Goal: Task Accomplishment & Management: Use online tool/utility

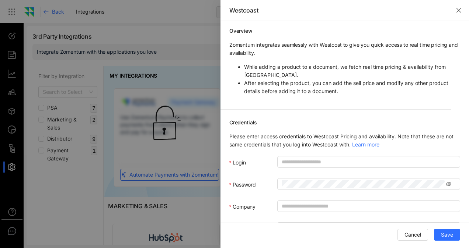
scroll to position [722, 0]
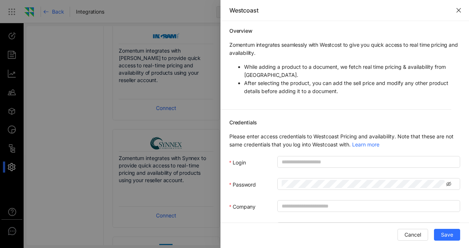
click at [455, 13] on button "Close" at bounding box center [458, 10] width 21 height 21
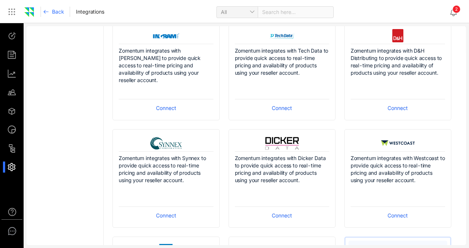
scroll to position [685, 0]
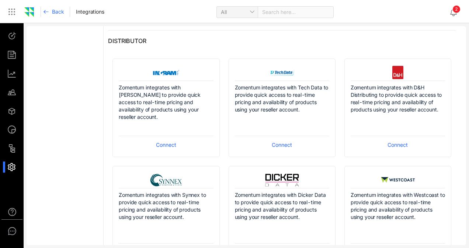
click at [160, 143] on span "Connect" at bounding box center [166, 145] width 20 height 8
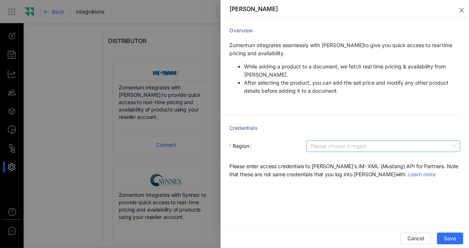
click at [338, 150] on input "Region" at bounding box center [381, 146] width 140 height 11
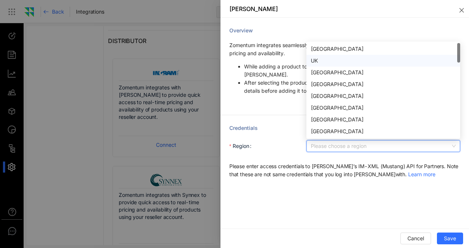
click at [321, 63] on div "UK" at bounding box center [383, 61] width 145 height 8
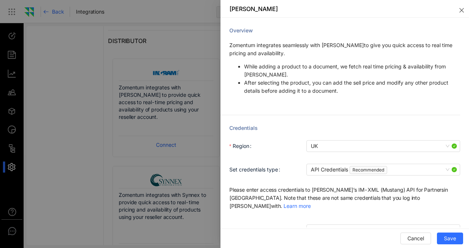
click at [261, 163] on div "Set credentials type" at bounding box center [267, 169] width 77 height 15
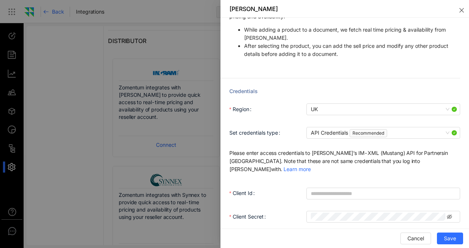
scroll to position [74, 0]
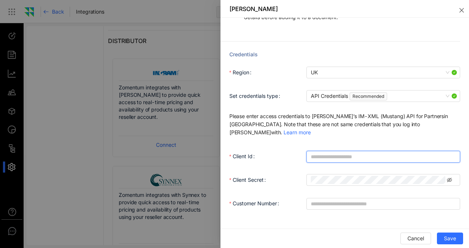
click at [316, 151] on input "Client Id" at bounding box center [383, 157] width 154 height 12
paste input "**********"
type input "**********"
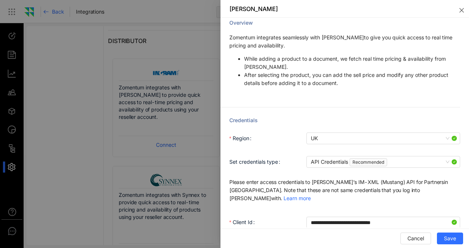
scroll to position [0, 0]
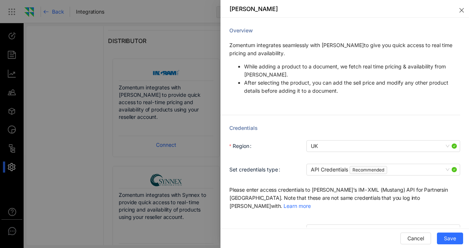
click at [326, 90] on li "After selecting the product, you can add the sell price and modify any other pr…" at bounding box center [352, 87] width 216 height 16
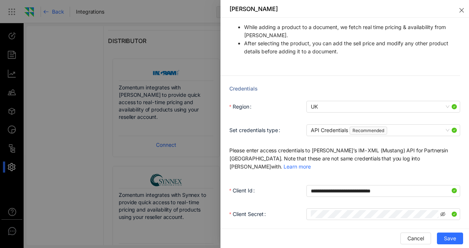
scroll to position [81, 0]
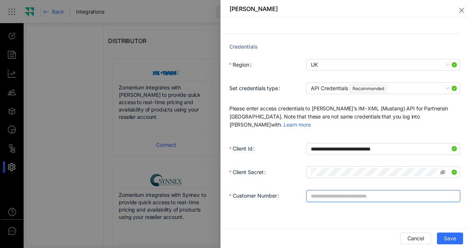
click at [339, 190] on input "Customer Number" at bounding box center [383, 196] width 154 height 12
paste input "**********"
type input "*********"
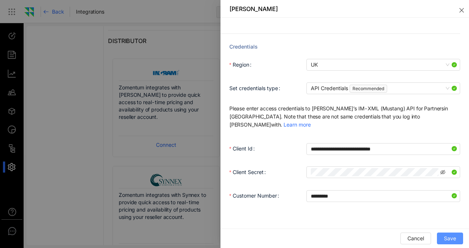
click at [451, 242] on span "Save" at bounding box center [450, 239] width 12 height 8
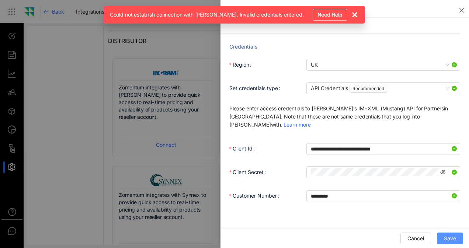
click at [451, 242] on span "Save" at bounding box center [450, 239] width 12 height 8
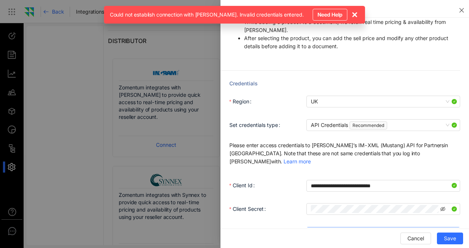
scroll to position [45, 0]
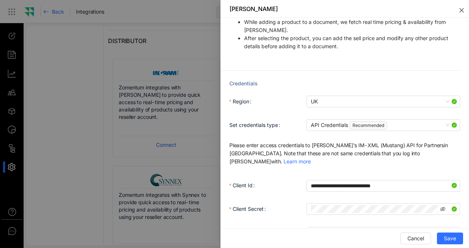
click at [462, 9] on icon "close" at bounding box center [461, 10] width 4 height 4
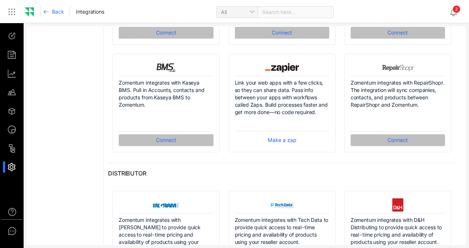
scroll to position [663, 0]
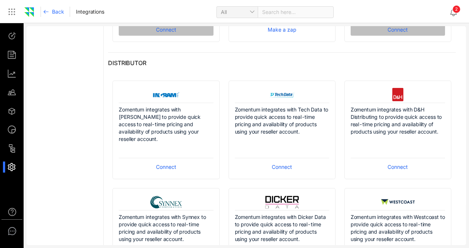
click at [162, 167] on span "Connect" at bounding box center [166, 167] width 20 height 8
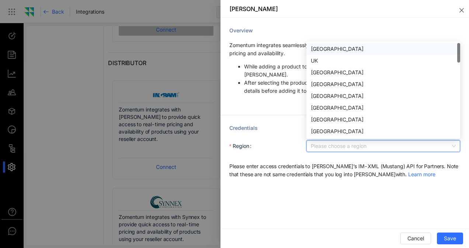
click at [331, 150] on input "Region" at bounding box center [381, 146] width 140 height 11
click at [330, 66] on div "UK" at bounding box center [383, 61] width 154 height 12
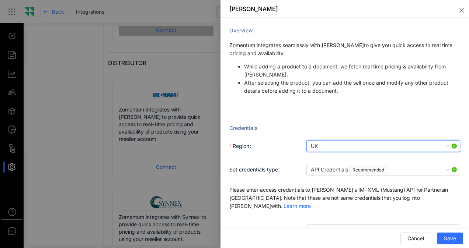
scroll to position [37, 0]
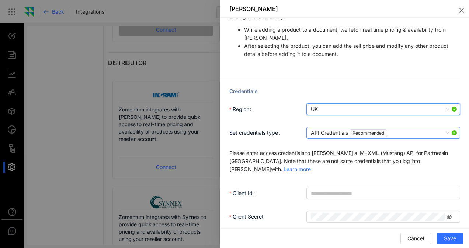
click at [412, 134] on span "API Credentials Recommended" at bounding box center [383, 132] width 145 height 11
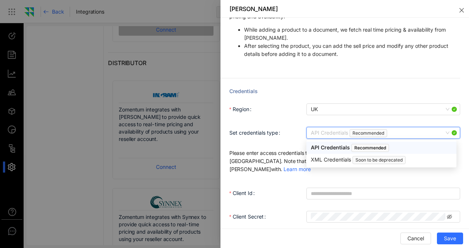
click at [412, 134] on span "API Credentials Recommended" at bounding box center [383, 132] width 145 height 11
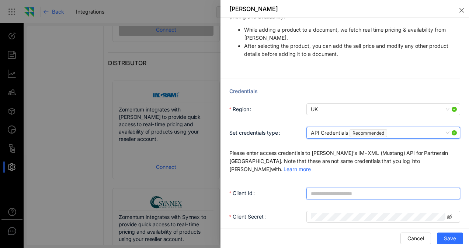
click at [347, 188] on input "Client Id" at bounding box center [383, 194] width 154 height 12
paste input "**********"
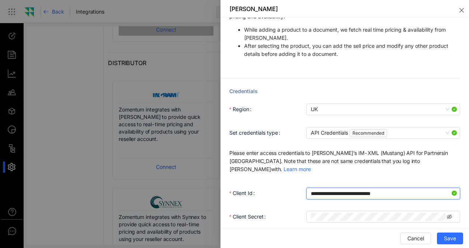
type input "**********"
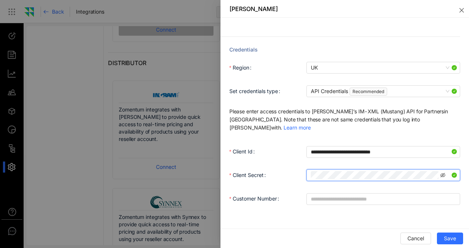
scroll to position [81, 0]
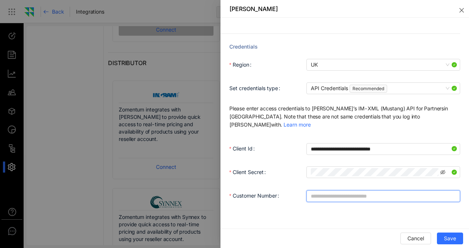
click at [317, 191] on input "Customer Number" at bounding box center [383, 196] width 154 height 12
paste input "**********"
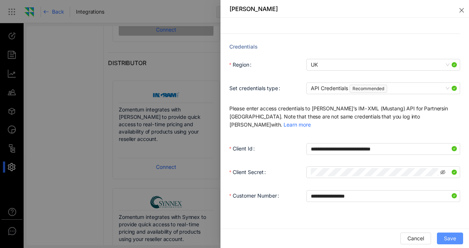
click at [443, 238] on button "Save" at bounding box center [450, 239] width 26 height 12
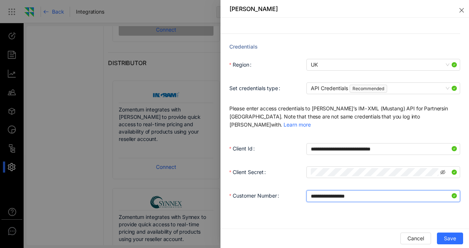
drag, startPoint x: 381, startPoint y: 189, endPoint x: 307, endPoint y: 192, distance: 74.5
click at [307, 192] on input "**********" at bounding box center [383, 196] width 154 height 12
paste input "text"
type input "*********"
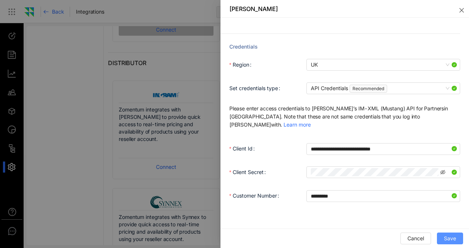
click at [448, 239] on span "Save" at bounding box center [450, 239] width 12 height 8
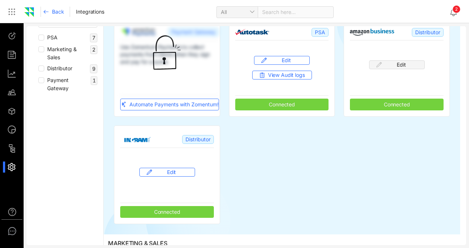
scroll to position [74, 0]
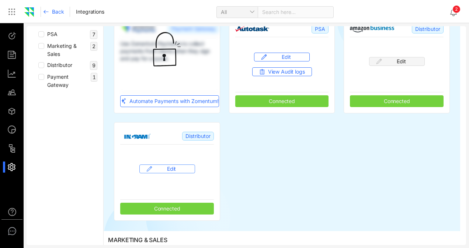
click at [171, 170] on span "Edit" at bounding box center [171, 168] width 9 height 7
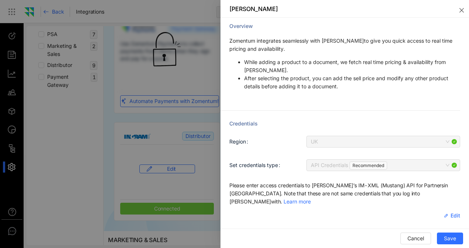
scroll to position [0, 0]
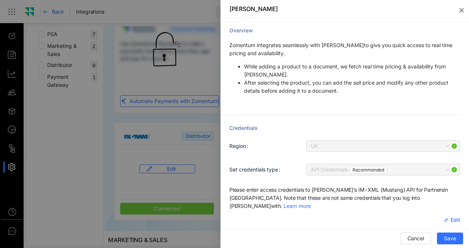
click at [464, 13] on icon "close" at bounding box center [461, 10] width 6 height 6
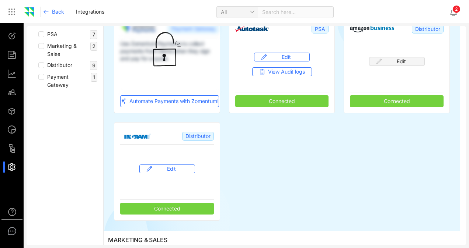
click at [17, 55] on div at bounding box center [15, 54] width 16 height 11
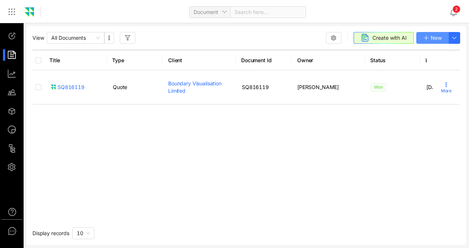
click at [431, 34] on span "New" at bounding box center [435, 38] width 11 height 8
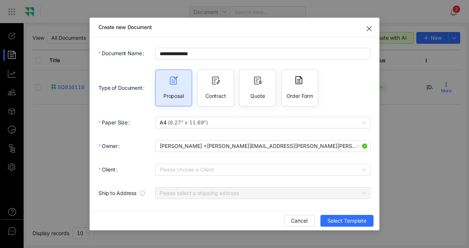
click at [260, 92] on span "Quote" at bounding box center [257, 95] width 14 height 7
type input "**********"
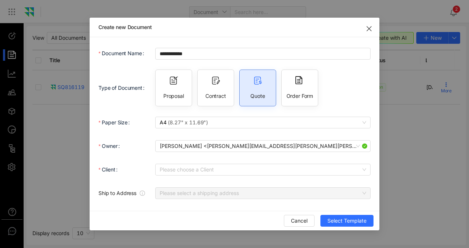
scroll to position [37, 0]
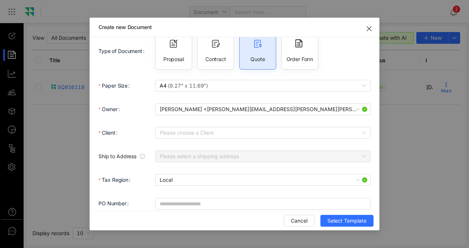
click at [230, 126] on div "Please choose a Client" at bounding box center [262, 133] width 215 height 15
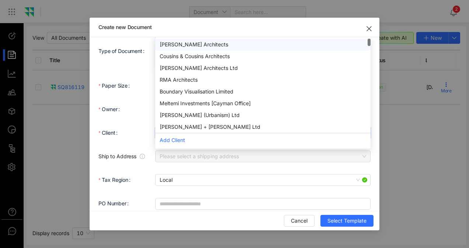
click at [232, 129] on div "Please choose a Client 51932273e45f4cbfb6e856c053985fa6 f8b2bf310ebd4b24b6b7cdd…" at bounding box center [262, 133] width 215 height 12
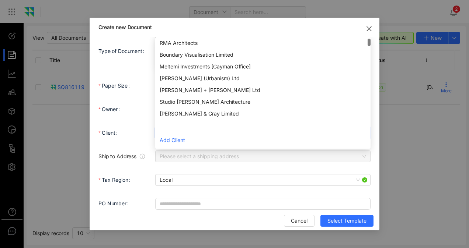
scroll to position [0, 0]
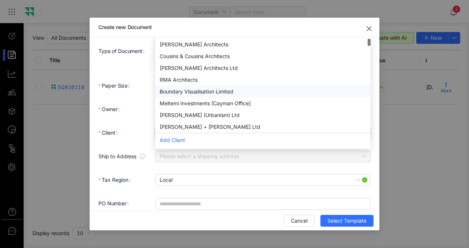
click at [186, 95] on div "Boundary Visualisation Limited" at bounding box center [263, 92] width 206 height 8
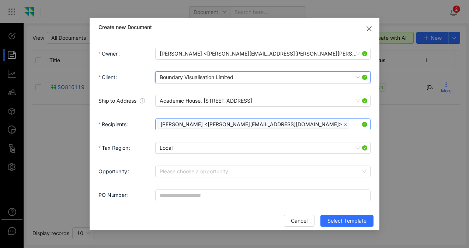
scroll to position [93, 0]
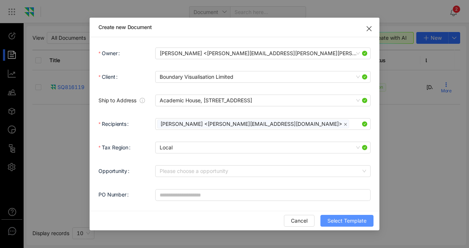
click at [348, 224] on span "Select Template" at bounding box center [346, 221] width 39 height 8
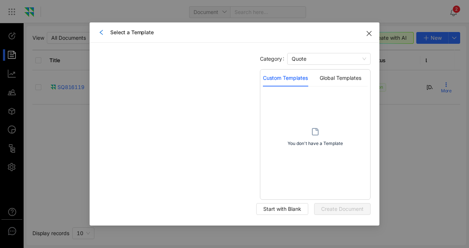
scroll to position [0, 0]
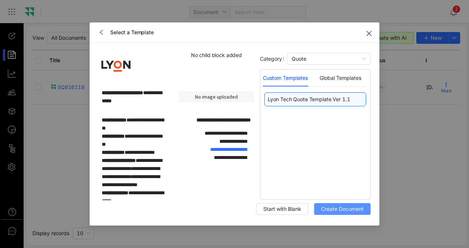
click at [324, 206] on span "Create Document" at bounding box center [342, 209] width 42 height 8
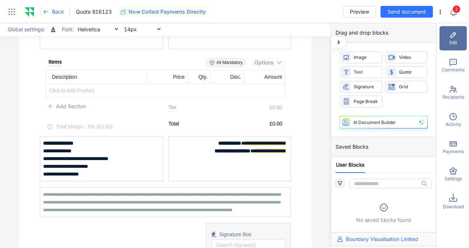
scroll to position [111, 0]
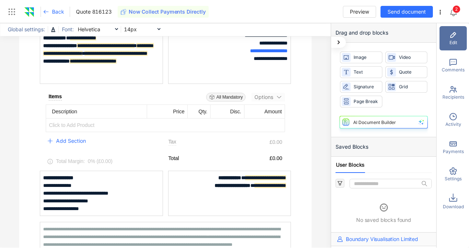
click at [60, 137] on span "Add Section" at bounding box center [71, 141] width 30 height 8
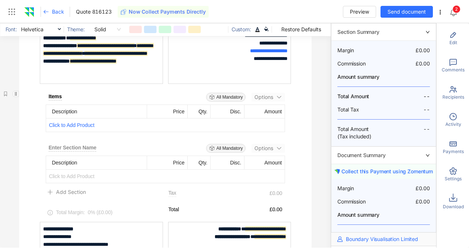
click at [64, 127] on span "Click to Add Product" at bounding box center [165, 125] width 239 height 13
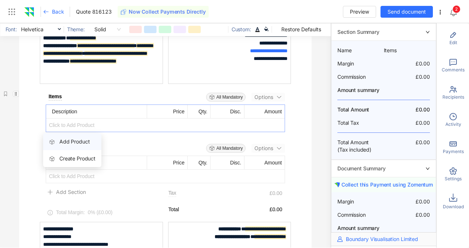
click at [70, 143] on span "Add Product" at bounding box center [74, 142] width 30 height 6
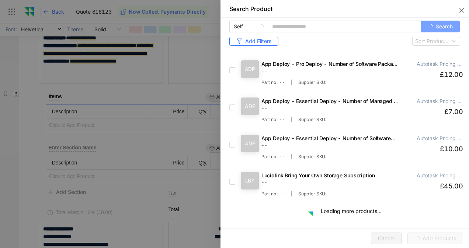
scroll to position [2178, 0]
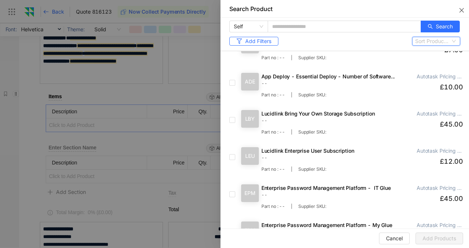
click at [438, 43] on input "search" at bounding box center [432, 42] width 34 height 8
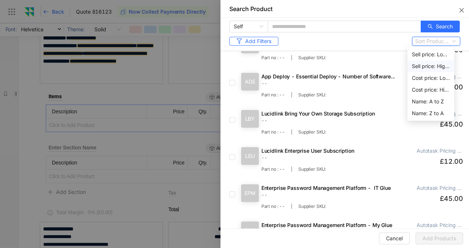
click at [330, 41] on div at bounding box center [344, 42] width 134 height 10
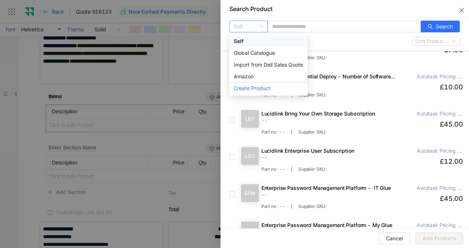
click at [265, 24] on div "Self" at bounding box center [248, 27] width 38 height 12
click at [260, 53] on div "Global Catalogue" at bounding box center [268, 53] width 69 height 8
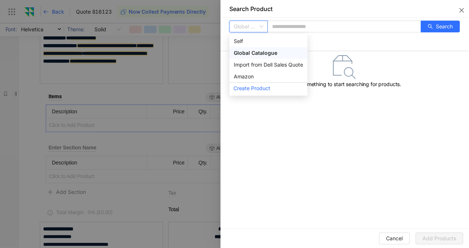
click at [261, 28] on span "Global Catalogue" at bounding box center [248, 26] width 29 height 11
click at [258, 64] on div "Import from Dell Sales Quote" at bounding box center [268, 65] width 69 height 8
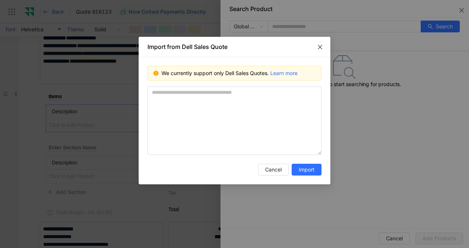
click at [319, 42] on span "Close" at bounding box center [319, 47] width 21 height 21
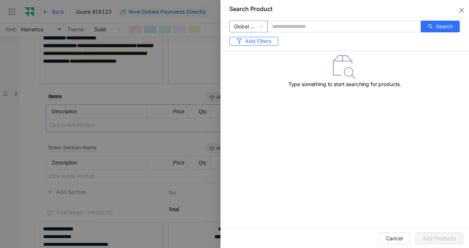
click at [249, 29] on span "Global Catalogue" at bounding box center [248, 26] width 29 height 11
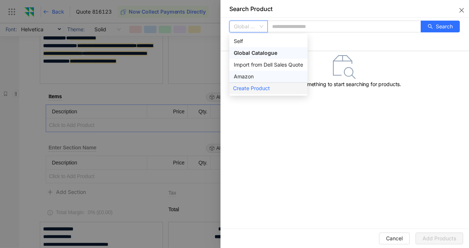
click at [244, 90] on div "Create Product" at bounding box center [268, 89] width 78 height 12
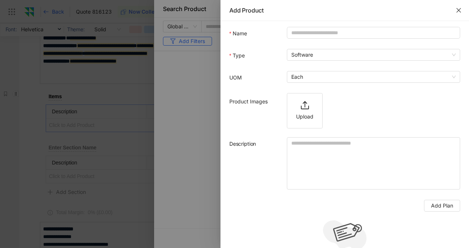
click at [458, 10] on icon "close" at bounding box center [458, 10] width 4 height 4
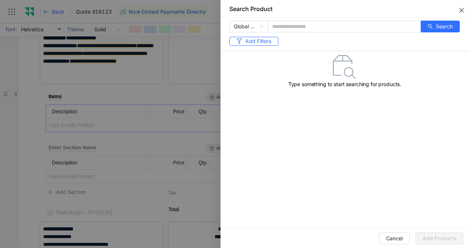
click at [458, 10] on icon "close" at bounding box center [461, 10] width 6 height 6
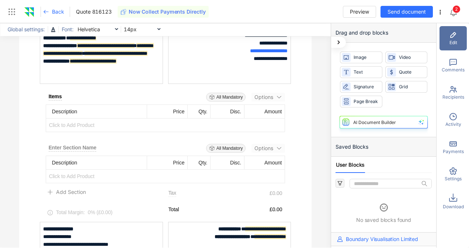
click at [56, 14] on span "Back" at bounding box center [58, 11] width 12 height 7
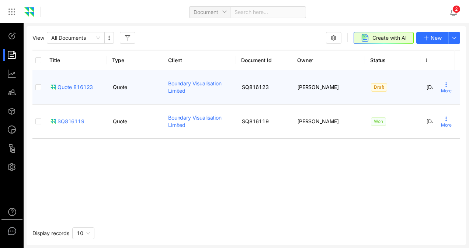
click at [443, 88] on span "More" at bounding box center [446, 91] width 11 height 7
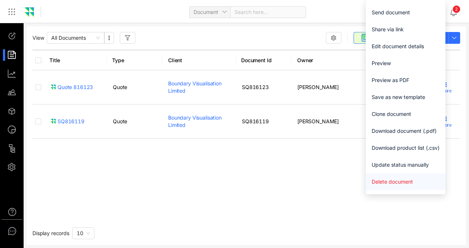
click at [384, 178] on span "Delete document" at bounding box center [405, 182] width 68 height 8
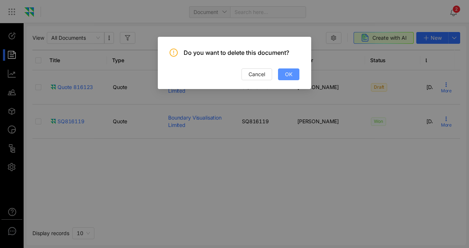
click at [287, 76] on span "OK" at bounding box center [288, 74] width 7 height 8
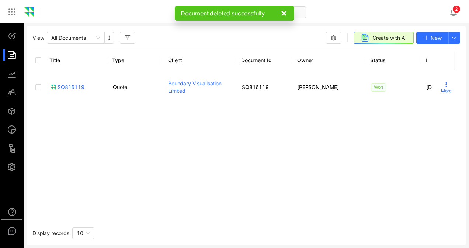
click at [11, 54] on div at bounding box center [15, 54] width 16 height 11
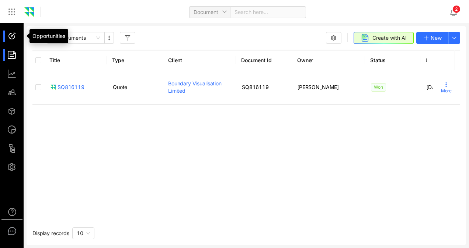
click at [13, 32] on div at bounding box center [15, 36] width 16 height 11
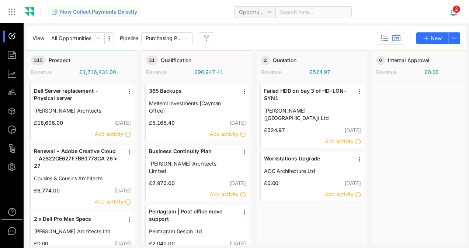
click at [17, 159] on ul at bounding box center [12, 101] width 24 height 157
click at [12, 168] on div at bounding box center [15, 167] width 16 height 11
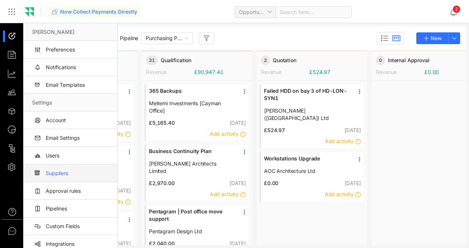
click at [63, 167] on link "Suppliers" at bounding box center [71, 174] width 79 height 18
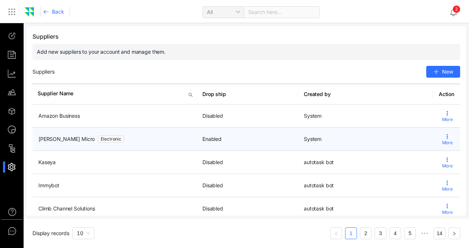
click at [444, 137] on icon at bounding box center [447, 137] width 6 height 6
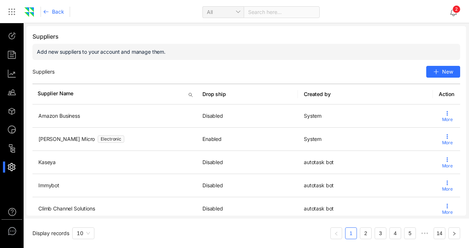
click at [372, 70] on div "Suppliers New" at bounding box center [245, 72] width 427 height 12
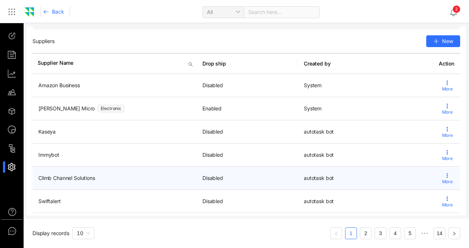
scroll to position [16, 0]
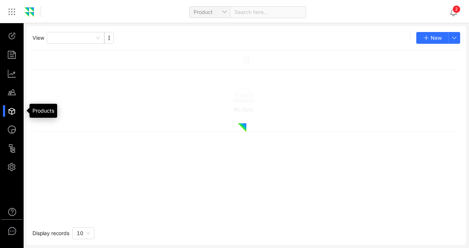
click at [18, 106] on div at bounding box center [15, 110] width 16 height 11
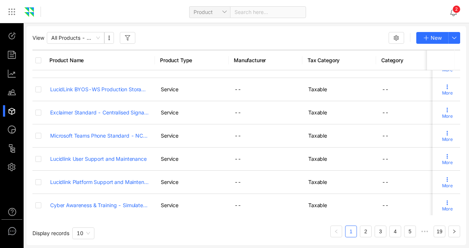
scroll to position [92, 0]
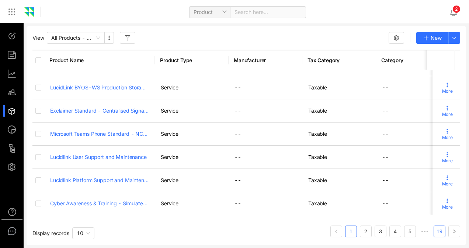
click at [444, 230] on link "19" at bounding box center [439, 231] width 11 height 11
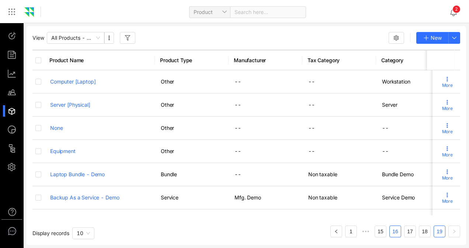
click at [392, 230] on link "16" at bounding box center [394, 231] width 11 height 11
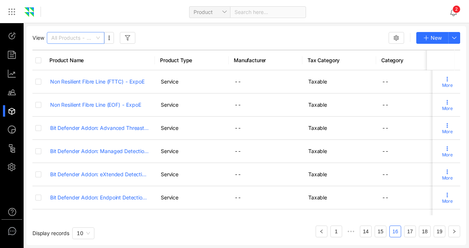
click at [102, 39] on div "All Products - Detail View" at bounding box center [75, 38] width 57 height 12
click at [81, 49] on div "All Products" at bounding box center [75, 53] width 49 height 8
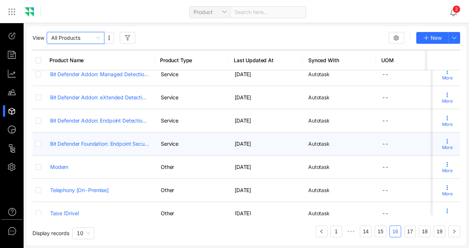
scroll to position [92, 0]
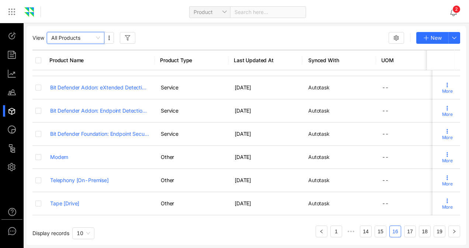
click at [433, 231] on ul "1 ••• 14 15 16 17 18 19" at bounding box center [387, 229] width 144 height 18
click at [434, 231] on link "19" at bounding box center [439, 231] width 11 height 11
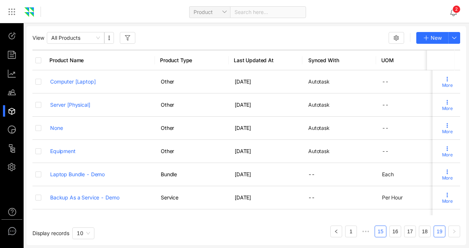
click at [384, 233] on link "15" at bounding box center [380, 231] width 11 height 11
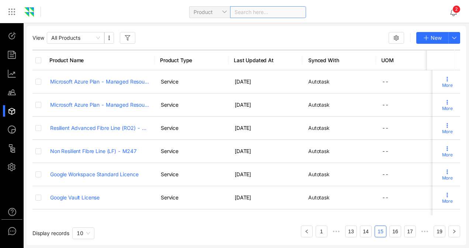
click at [262, 14] on div "Search here..." at bounding box center [268, 12] width 76 height 12
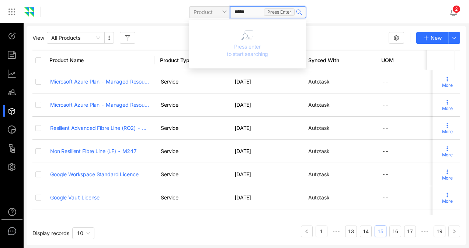
type input "******"
click at [217, 15] on span "Product" at bounding box center [209, 12] width 32 height 11
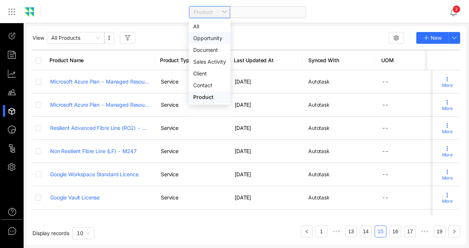
click at [276, 27] on div "View All Products New Product Name Product Type Last Updated At Synced With UOM…" at bounding box center [246, 135] width 439 height 219
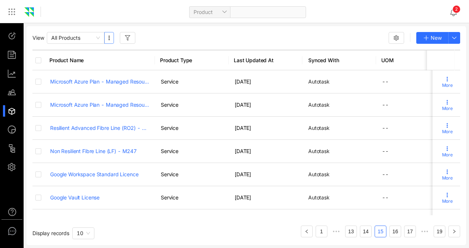
click at [109, 39] on icon "button" at bounding box center [109, 38] width 6 height 6
click at [125, 36] on icon "button" at bounding box center [128, 38] width 6 height 6
click at [330, 41] on div "View All Products New" at bounding box center [245, 38] width 427 height 12
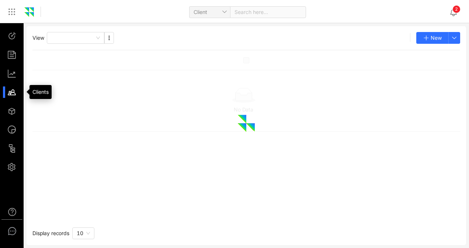
click at [14, 91] on div at bounding box center [15, 92] width 16 height 11
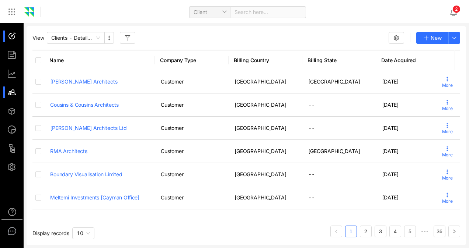
click at [13, 33] on div at bounding box center [15, 36] width 16 height 11
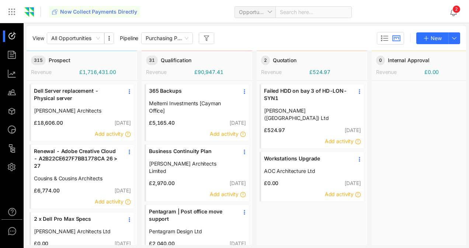
click at [9, 57] on div at bounding box center [15, 54] width 16 height 11
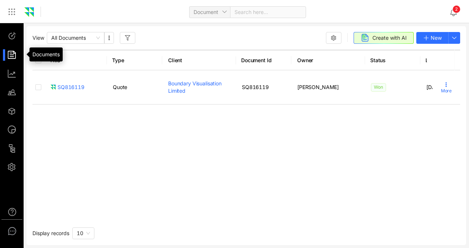
click at [6, 80] on ul at bounding box center [12, 101] width 24 height 157
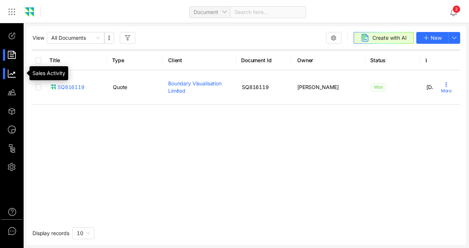
click at [11, 74] on div at bounding box center [15, 73] width 16 height 11
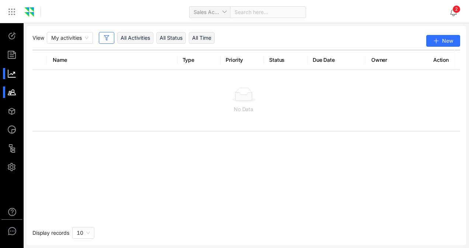
click at [11, 88] on div at bounding box center [15, 92] width 16 height 11
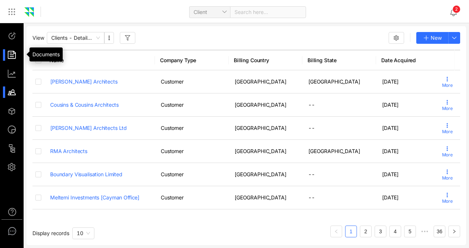
click at [14, 53] on div at bounding box center [15, 54] width 16 height 11
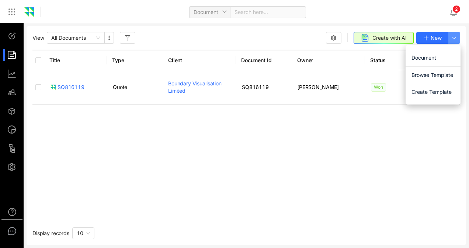
click at [453, 38] on icon "button" at bounding box center [454, 38] width 6 height 6
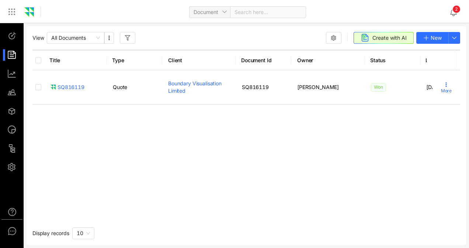
click at [237, 171] on div "Title Type Client Document Id Owner Status Last Updated At Opportunity Recent A…" at bounding box center [245, 135] width 427 height 170
click at [434, 35] on span "New" at bounding box center [435, 38] width 11 height 8
type input "**********"
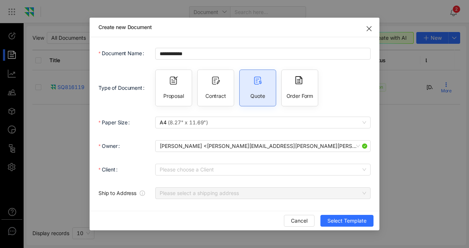
click at [255, 88] on div "Quote" at bounding box center [257, 88] width 37 height 37
click at [347, 219] on span "Select Template" at bounding box center [346, 221] width 39 height 8
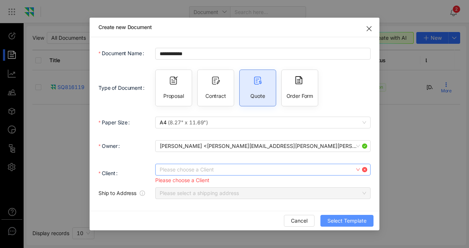
click at [262, 164] on div "Please choose a Client" at bounding box center [262, 170] width 215 height 12
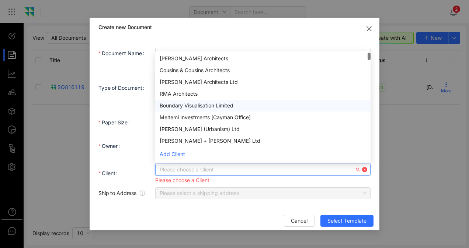
click at [204, 106] on div "Boundary Visualisation Limited" at bounding box center [263, 106] width 206 height 8
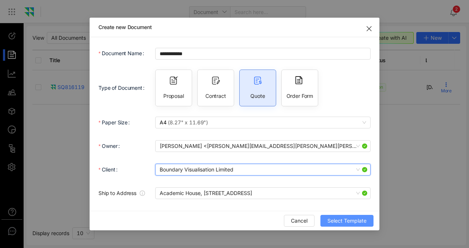
click at [350, 218] on span "Select Template" at bounding box center [346, 221] width 39 height 8
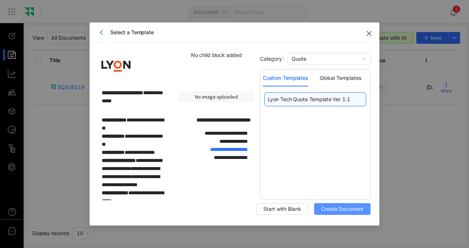
click at [348, 212] on span "Create Document" at bounding box center [342, 209] width 42 height 8
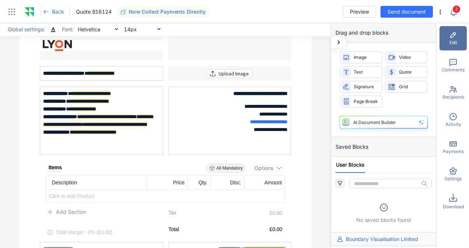
scroll to position [74, 0]
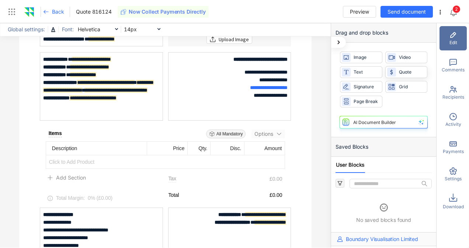
click at [396, 71] on div "Quote" at bounding box center [406, 72] width 42 height 12
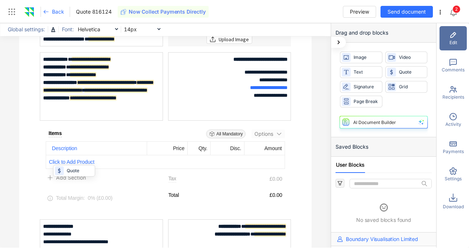
drag, startPoint x: 405, startPoint y: 71, endPoint x: 71, endPoint y: 173, distance: 349.7
click at [71, 173] on div "**********" at bounding box center [234, 135] width 469 height 225
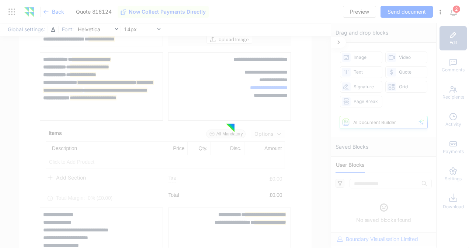
drag, startPoint x: 71, startPoint y: 173, endPoint x: 75, endPoint y: 164, distance: 9.7
click at [75, 164] on div "Items Add Description All Mandatory Options Description Price Qty. Disc. Amount…" at bounding box center [165, 164] width 251 height 75
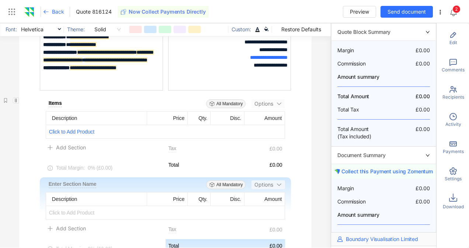
scroll to position [147, 0]
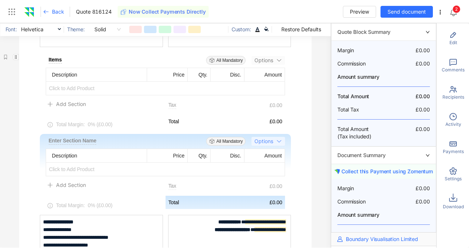
click at [267, 140] on span "Options" at bounding box center [263, 141] width 19 height 8
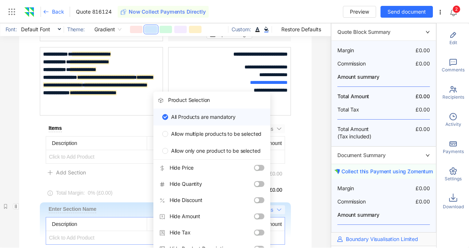
scroll to position [74, 0]
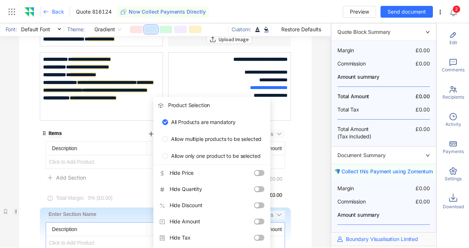
click at [85, 136] on div "Items" at bounding box center [91, 134] width 85 height 8
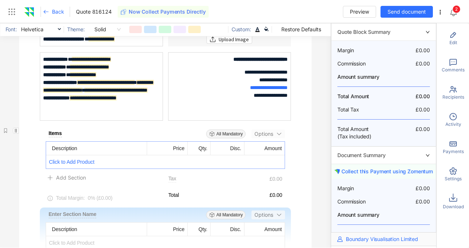
click at [76, 162] on span "Click to Add Product" at bounding box center [165, 161] width 239 height 13
click at [73, 175] on span "Add Product" at bounding box center [74, 178] width 30 height 6
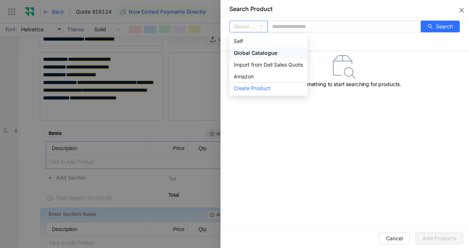
click at [262, 28] on span "Global Catalogue" at bounding box center [248, 26] width 29 height 11
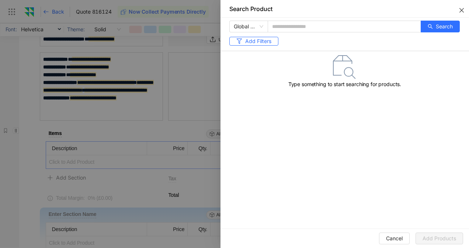
click at [460, 13] on button "Close" at bounding box center [460, 9] width 18 height 18
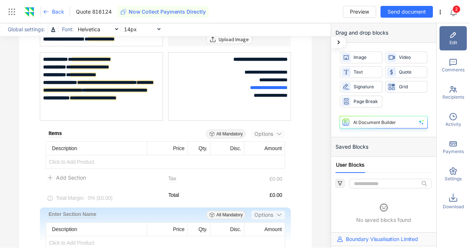
click at [49, 13] on icon at bounding box center [46, 12] width 6 height 6
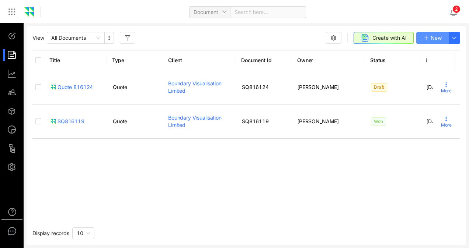
click at [438, 36] on span "New" at bounding box center [435, 38] width 11 height 8
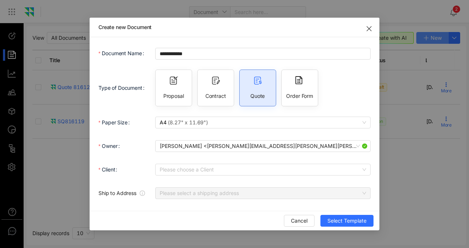
type input "**********"
click at [367, 29] on span "Close" at bounding box center [368, 28] width 21 height 21
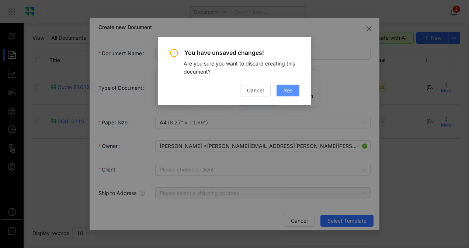
click at [288, 90] on span "Yes" at bounding box center [287, 91] width 9 height 8
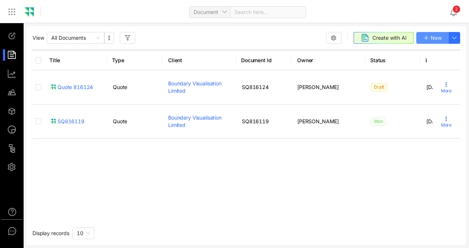
drag, startPoint x: 288, startPoint y: 90, endPoint x: 256, endPoint y: 158, distance: 75.5
click at [102, 40] on div "All Documents" at bounding box center [75, 38] width 57 height 12
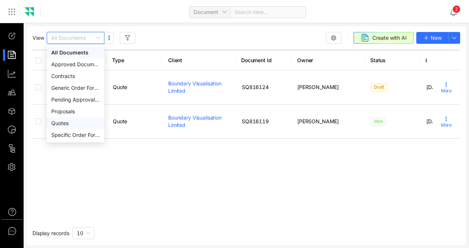
click at [63, 122] on div "Quotes" at bounding box center [75, 123] width 49 height 8
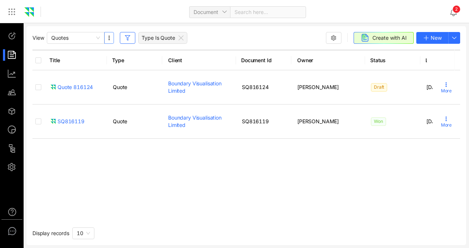
click at [113, 40] on button "button" at bounding box center [109, 38] width 10 height 12
click at [121, 196] on div "Title Type Client Document Id Owner Status Last Updated At Opportunity Recent A…" at bounding box center [245, 135] width 427 height 170
click at [455, 37] on use "button" at bounding box center [454, 38] width 4 height 2
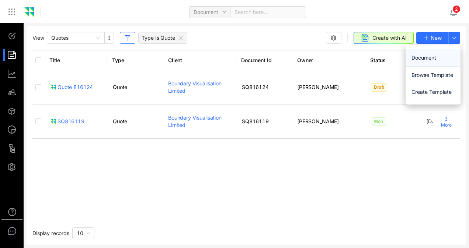
click at [432, 56] on span "Document" at bounding box center [432, 58] width 43 height 8
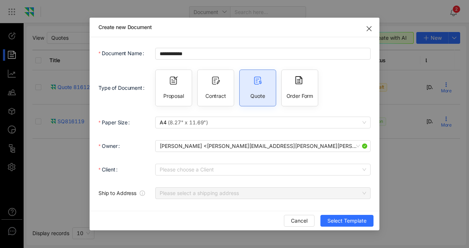
click at [370, 29] on icon "Close" at bounding box center [369, 29] width 6 height 6
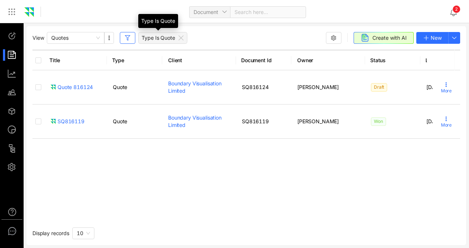
click at [154, 40] on span "Type Is Quote" at bounding box center [157, 37] width 33 height 7
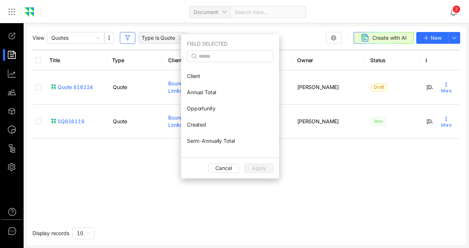
click at [121, 178] on div "Title Type Client Document Id Owner Status Last Updated At Opportunity Recent A…" at bounding box center [245, 135] width 427 height 170
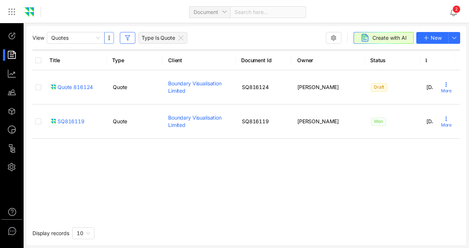
click at [106, 41] on button "button" at bounding box center [109, 38] width 10 height 12
click at [228, 24] on div "View Quotes Type Is Quote Create with AI New Title Type Client Document Id Owne…" at bounding box center [234, 135] width 469 height 225
click at [181, 37] on icon at bounding box center [181, 38] width 6 height 6
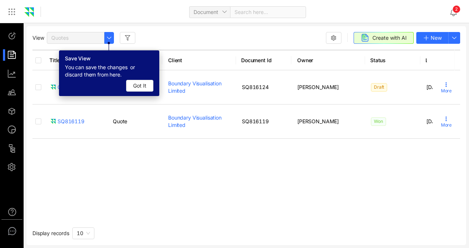
click at [137, 189] on div "Title Type Client Document Id Owner Status Last Updated At Opportunity Recent A…" at bounding box center [245, 135] width 427 height 170
click at [145, 86] on span "Got It" at bounding box center [139, 86] width 13 height 8
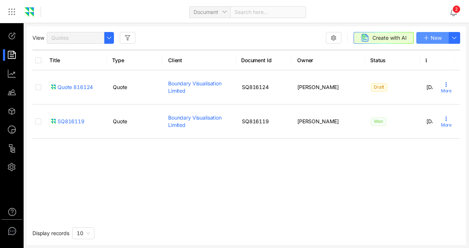
click at [432, 35] on span "New" at bounding box center [435, 38] width 11 height 8
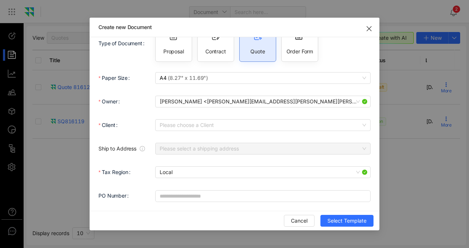
scroll to position [46, 0]
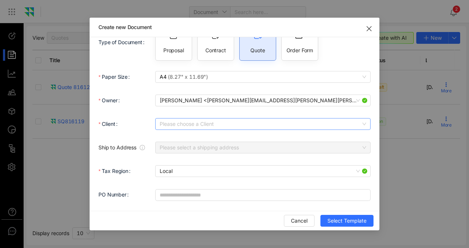
click at [197, 123] on div "Please choose a Client" at bounding box center [262, 124] width 215 height 12
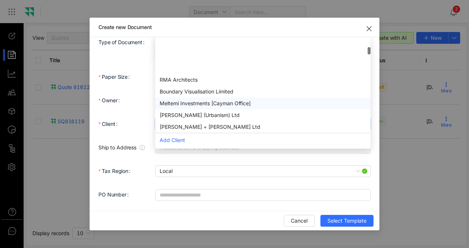
scroll to position [37, 0]
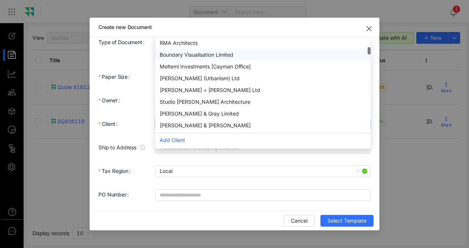
click at [213, 53] on div "Boundary Visualisation Limited" at bounding box center [263, 55] width 206 height 8
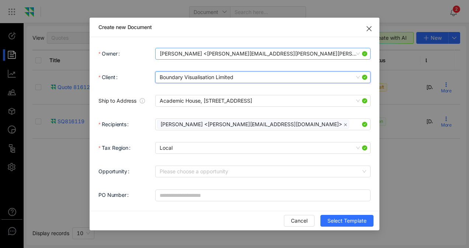
scroll to position [93, 0]
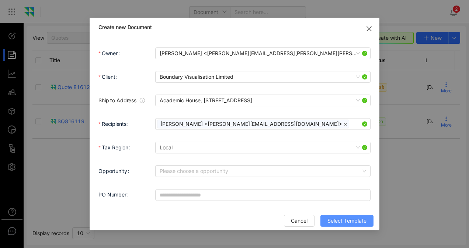
click at [336, 221] on span "Select Template" at bounding box center [346, 221] width 39 height 8
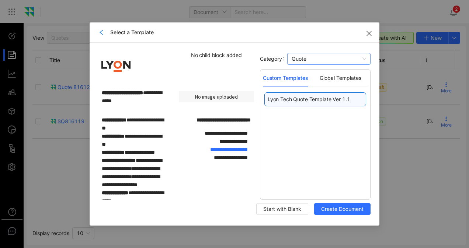
click at [368, 55] on div "Quote" at bounding box center [328, 59] width 83 height 12
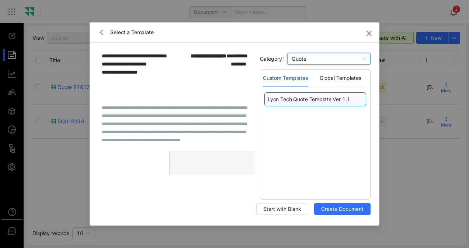
scroll to position [295, 0]
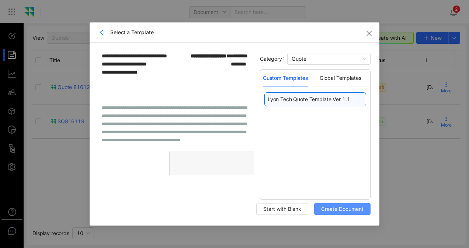
click at [340, 208] on span "Create Document" at bounding box center [342, 209] width 42 height 8
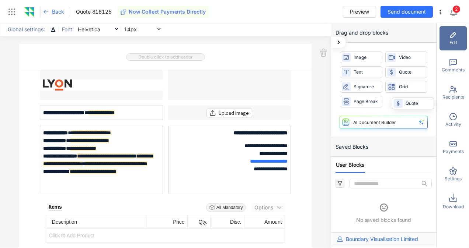
drag, startPoint x: 405, startPoint y: 73, endPoint x: 406, endPoint y: 108, distance: 34.7
click at [406, 108] on div "Image Image Video Video Text Text Quote Quote Signature Signature Grid Grid Pag…" at bounding box center [383, 80] width 105 height 74
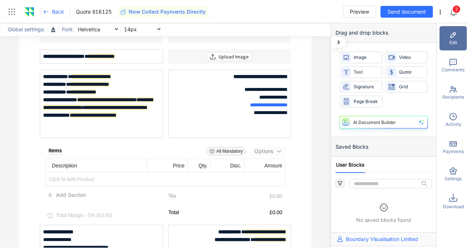
scroll to position [74, 0]
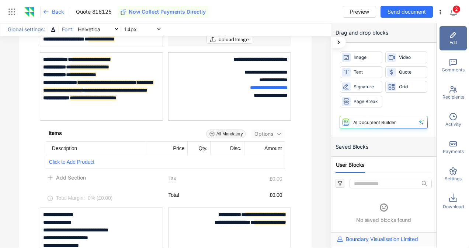
click at [64, 164] on span "Click to Add Product" at bounding box center [165, 161] width 239 height 13
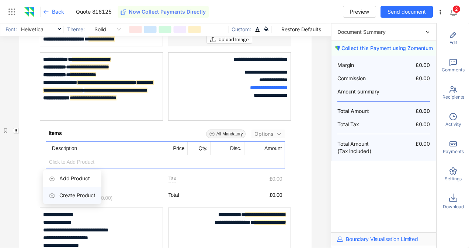
click at [64, 197] on span "Create Product" at bounding box center [77, 195] width 36 height 6
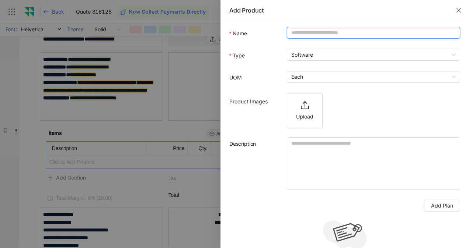
click at [302, 34] on input "Name" at bounding box center [373, 33] width 173 height 12
click at [457, 12] on icon "close" at bounding box center [458, 10] width 6 height 6
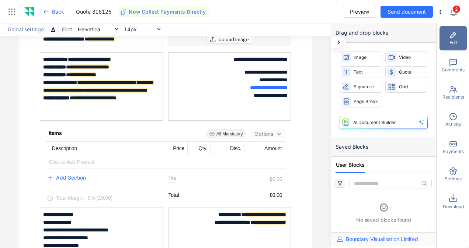
click at [66, 178] on span "Add Section" at bounding box center [71, 178] width 30 height 8
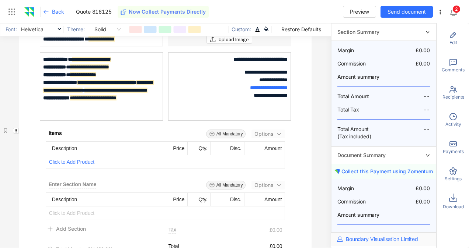
click at [65, 160] on span "Click to Add Product" at bounding box center [165, 161] width 239 height 13
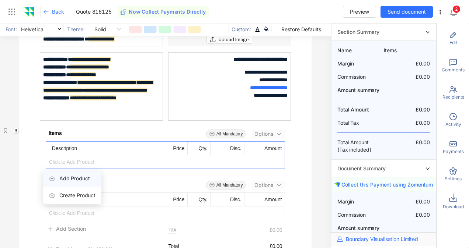
click at [70, 176] on span "Add Product" at bounding box center [74, 178] width 30 height 6
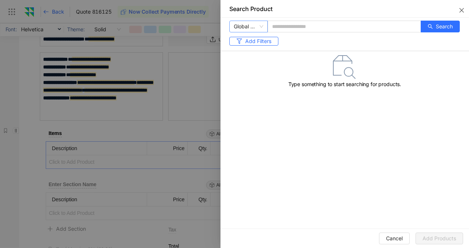
click at [259, 28] on span "Global Catalogue" at bounding box center [248, 26] width 29 height 11
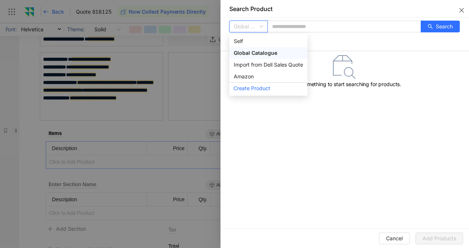
click at [259, 28] on span "Global Catalogue" at bounding box center [248, 26] width 29 height 11
click at [253, 75] on div "Amazon" at bounding box center [268, 77] width 69 height 8
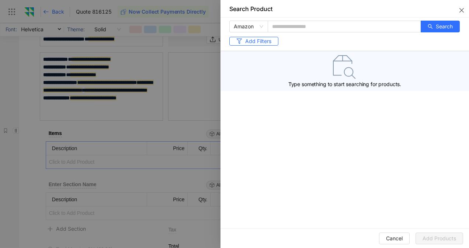
click at [344, 70] on icon at bounding box center [348, 72] width 9 height 9
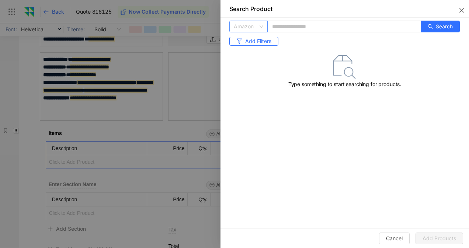
click at [262, 28] on span "Amazon" at bounding box center [248, 26] width 29 height 11
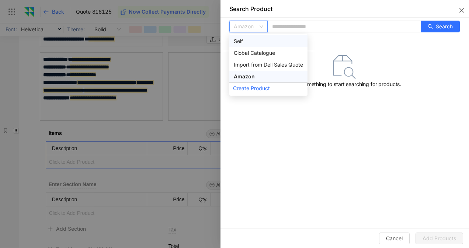
click at [256, 40] on div "Self" at bounding box center [268, 41] width 69 height 8
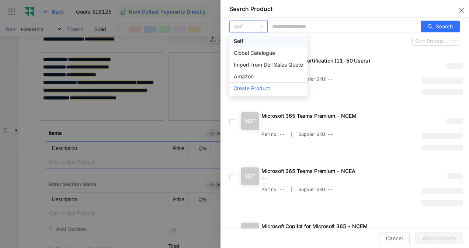
click at [260, 27] on span "Self" at bounding box center [248, 26] width 29 height 11
click at [262, 62] on div "Import from Dell Sales Quote" at bounding box center [268, 65] width 69 height 8
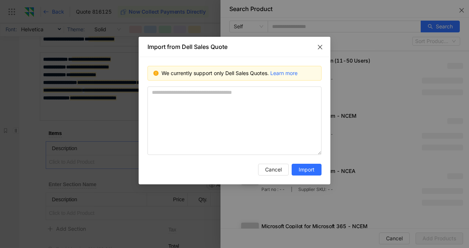
click at [321, 46] on icon "close" at bounding box center [320, 47] width 4 height 4
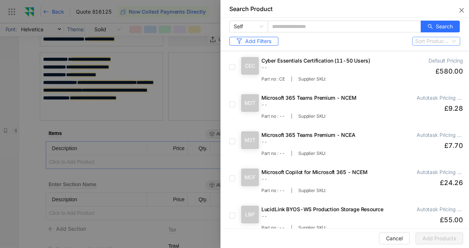
click at [423, 38] on input "search" at bounding box center [432, 42] width 34 height 8
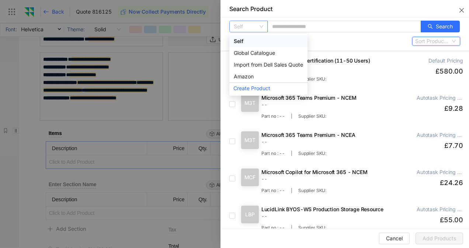
click at [243, 29] on span "Self" at bounding box center [248, 26] width 29 height 11
click at [253, 55] on div "Global Catalogue" at bounding box center [268, 53] width 69 height 8
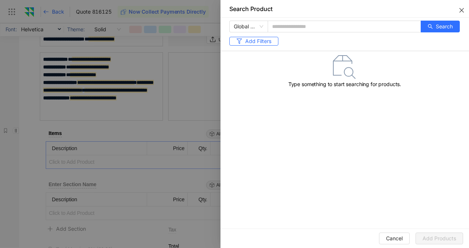
click at [464, 11] on button "Close" at bounding box center [460, 9] width 18 height 18
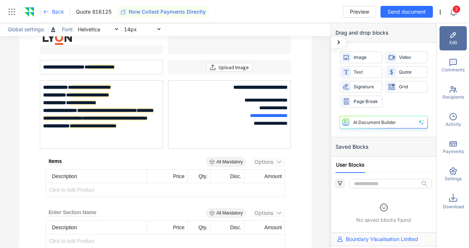
scroll to position [0, 0]
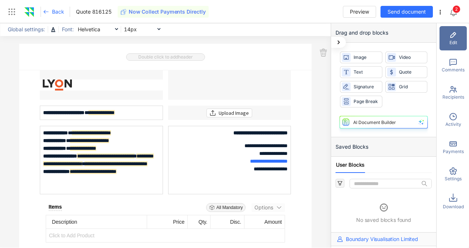
click at [56, 11] on span "Back" at bounding box center [58, 11] width 12 height 7
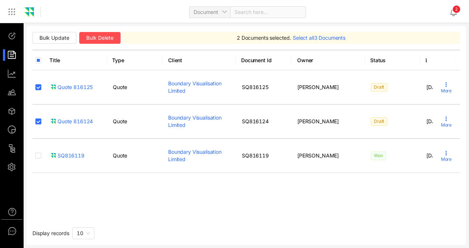
click at [102, 40] on span "Bulk Delete" at bounding box center [99, 38] width 27 height 8
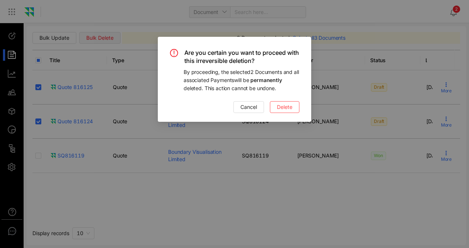
click at [282, 106] on span "Delete" at bounding box center [284, 107] width 15 height 8
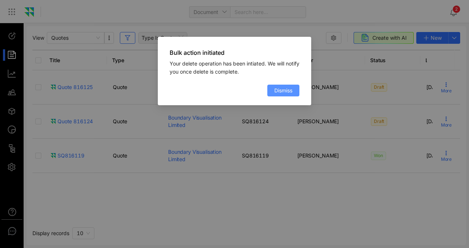
click at [281, 90] on span "Dismiss" at bounding box center [283, 91] width 18 height 8
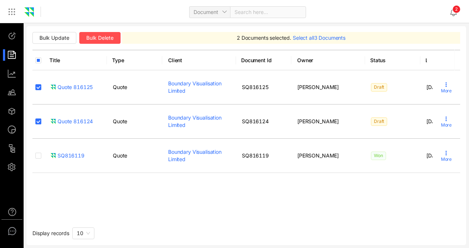
click at [109, 37] on span "Bulk Delete" at bounding box center [99, 38] width 27 height 8
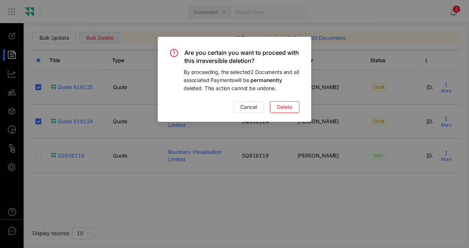
drag, startPoint x: 231, startPoint y: 53, endPoint x: 241, endPoint y: 78, distance: 27.3
click at [241, 78] on div "Are you certain you want to proceed with this irreversible deletion? By proceed…" at bounding box center [234, 71] width 130 height 44
click at [241, 78] on span "By proceeding, the selected 2 Documents and all associated Payments will be per…" at bounding box center [241, 80] width 117 height 22
click at [281, 103] on span "Delete" at bounding box center [284, 107] width 15 height 8
